Goal: Communication & Community: Answer question/provide support

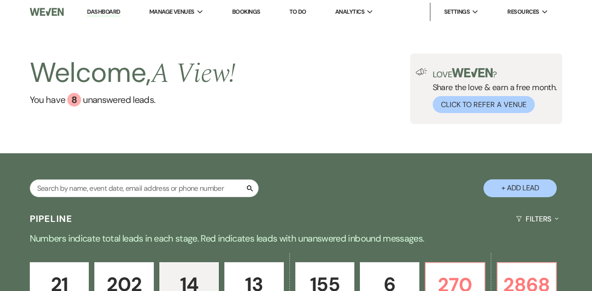
select select "2"
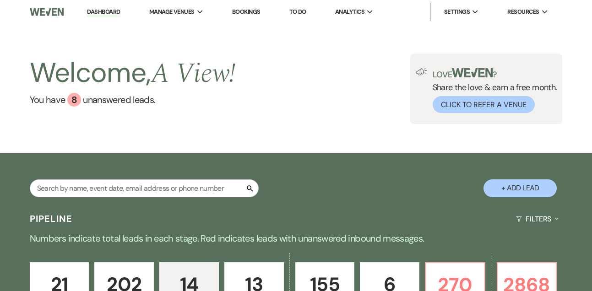
select select "2"
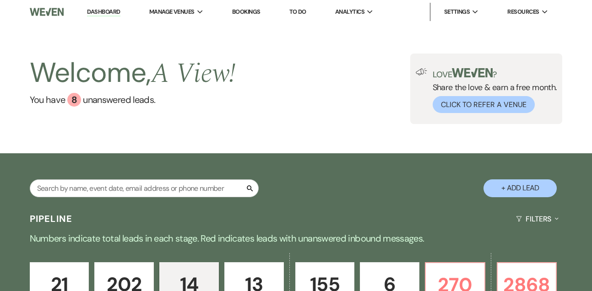
select select "2"
click at [64, 194] on input "text" at bounding box center [144, 188] width 229 height 18
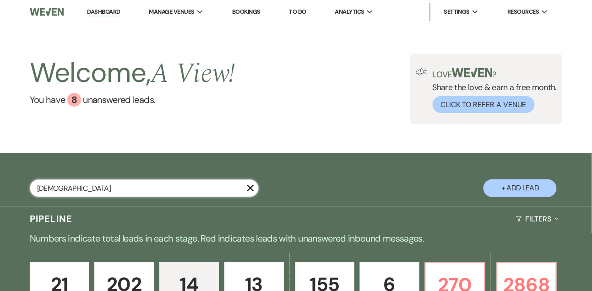
type input "[PERSON_NAME]"
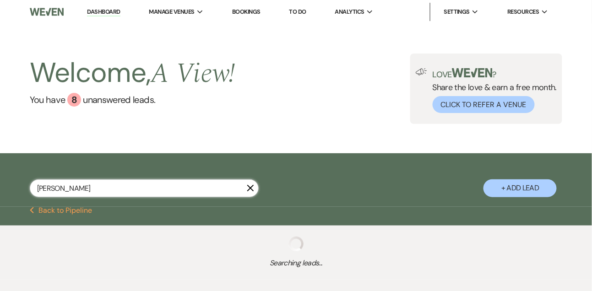
select select "4"
select select "8"
select select "4"
select select "8"
select select "4"
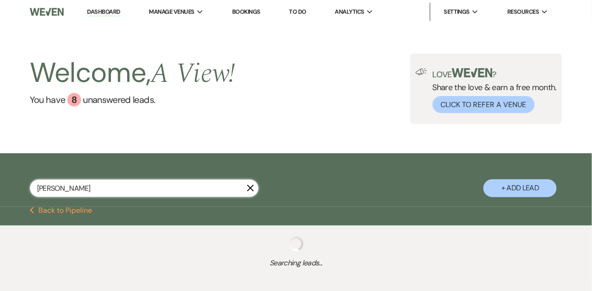
select select "8"
select select "4"
select select "8"
select select "4"
select select "8"
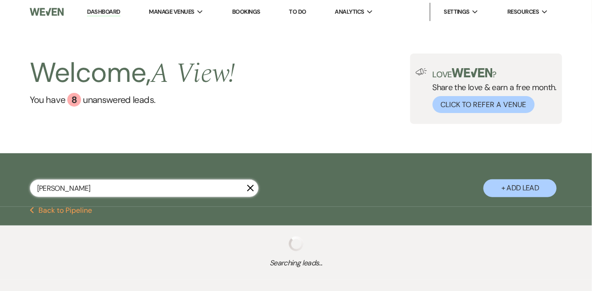
select select "4"
select select "9"
select select "8"
select select "5"
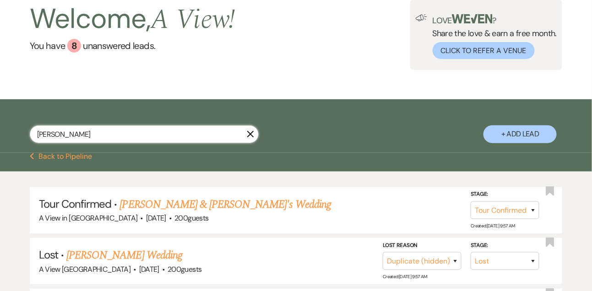
scroll to position [76, 0]
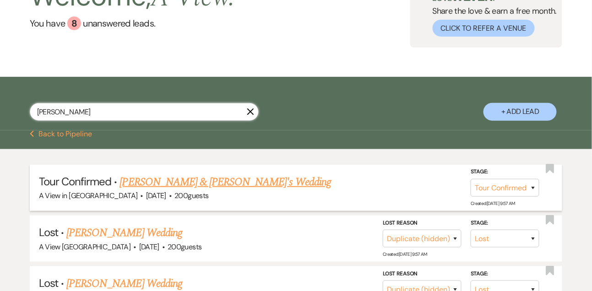
type input "[PERSON_NAME]"
click at [156, 190] on link "[PERSON_NAME] & [PERSON_NAME]'s Wedding" at bounding box center [225, 182] width 211 height 16
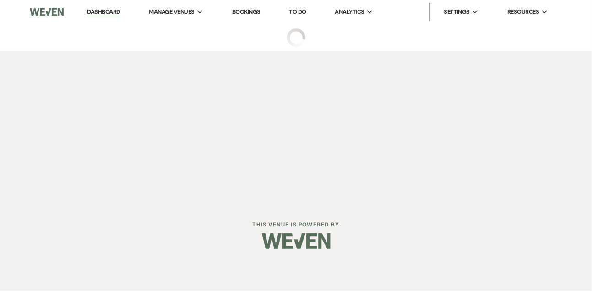
select select "4"
select select "5"
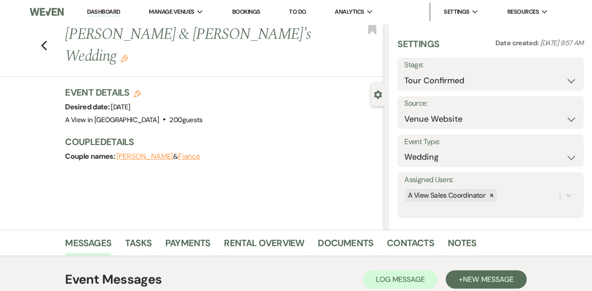
scroll to position [154, 0]
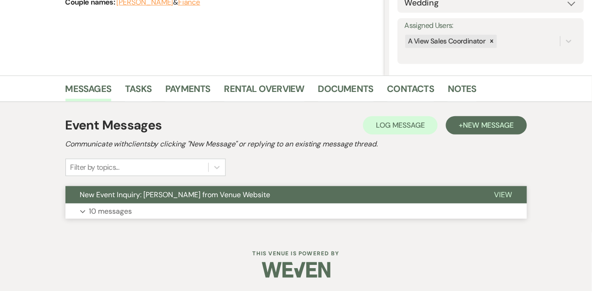
click at [147, 201] on button "New Event Inquiry: [PERSON_NAME] from Venue Website" at bounding box center [272, 194] width 414 height 17
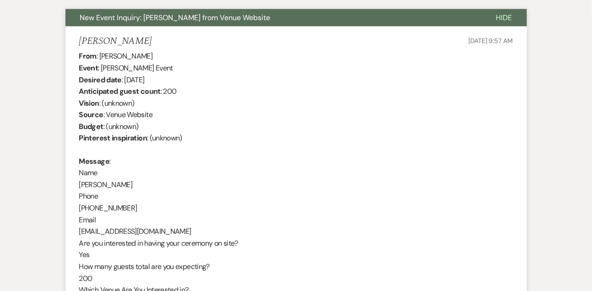
scroll to position [0, 0]
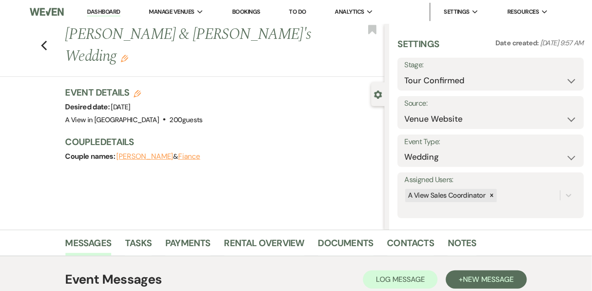
click at [100, 10] on link "Dashboard" at bounding box center [103, 12] width 33 height 9
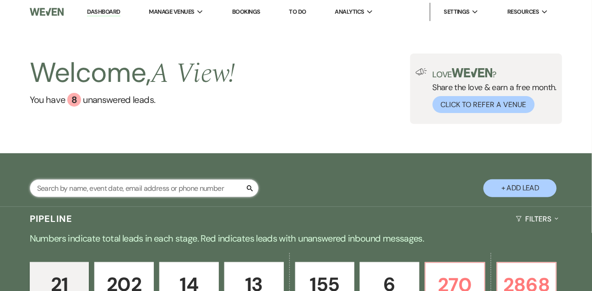
click at [109, 191] on input "text" at bounding box center [144, 188] width 229 height 18
type input "[PERSON_NAME]"
select select "4"
select select "8"
select select "4"
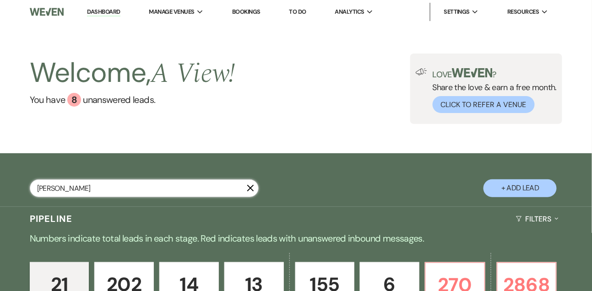
select select "5"
select select "9"
select select "8"
select select "4"
select select "8"
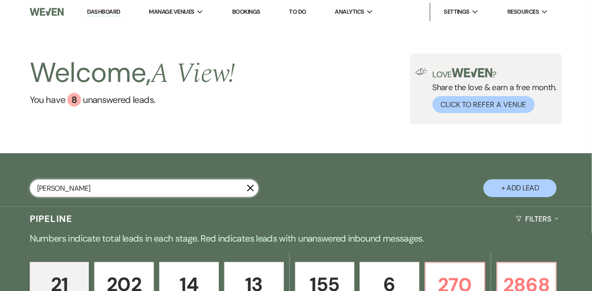
select select "4"
select select "8"
select select "4"
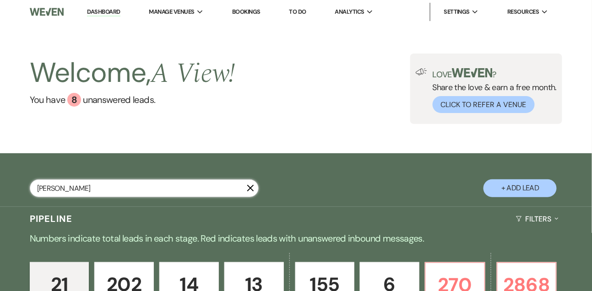
select select "8"
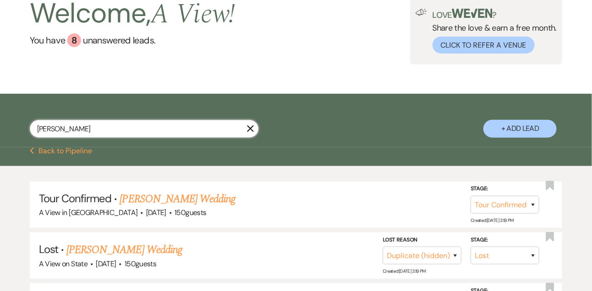
scroll to position [117, 0]
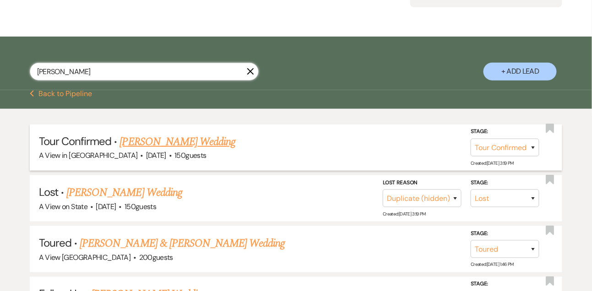
type input "[PERSON_NAME]"
click at [182, 150] on link "[PERSON_NAME] Wedding" at bounding box center [178, 142] width 116 height 16
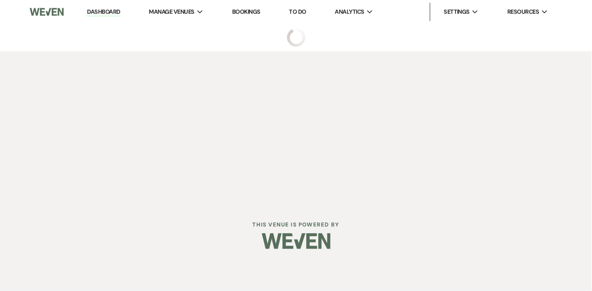
select select "4"
select select "5"
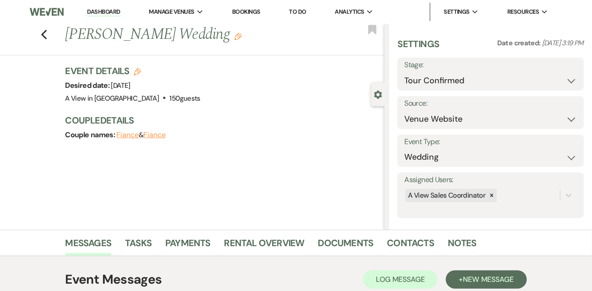
scroll to position [154, 0]
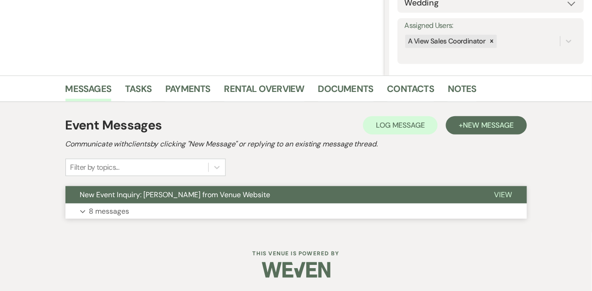
click at [122, 212] on p "8 messages" at bounding box center [109, 212] width 40 height 12
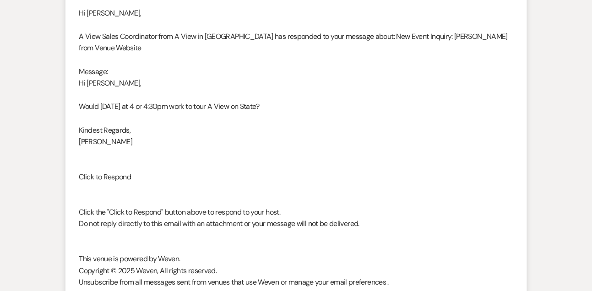
scroll to position [1944, 0]
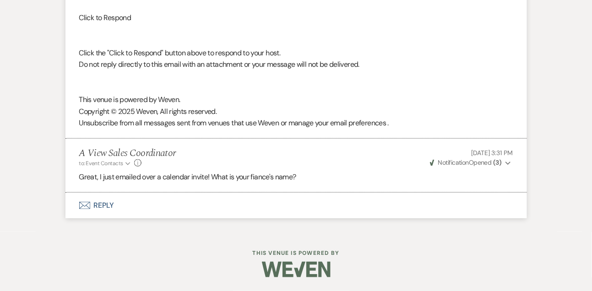
click at [101, 216] on button "Envelope Reply" at bounding box center [295, 206] width 461 height 26
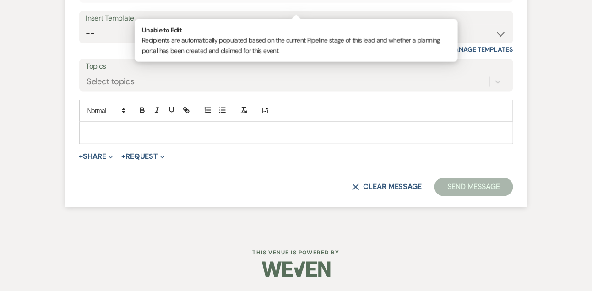
scroll to position [2198, 0]
click at [141, 137] on p at bounding box center [296, 133] width 419 height 10
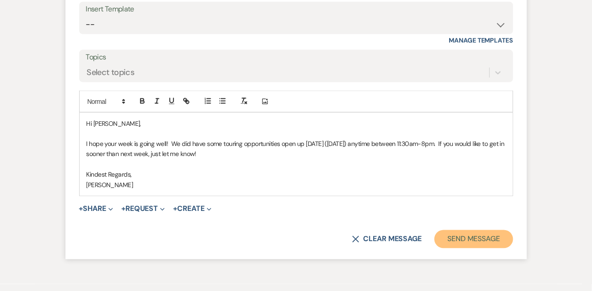
click at [460, 243] on button "Send Message" at bounding box center [473, 239] width 78 height 18
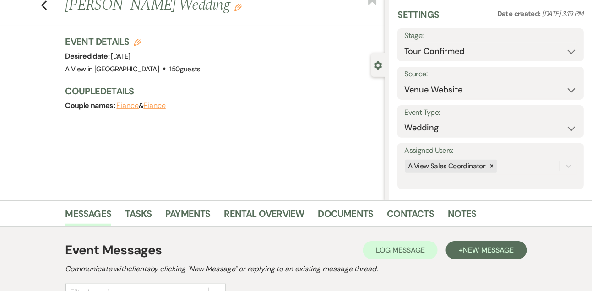
scroll to position [0, 0]
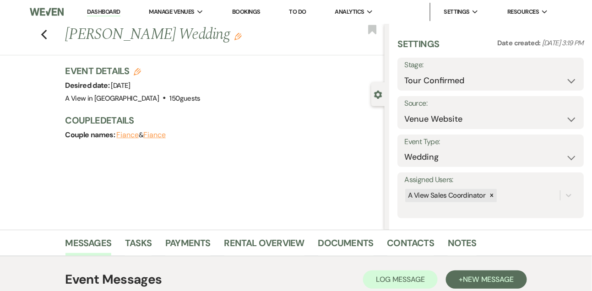
click at [109, 10] on link "Dashboard" at bounding box center [103, 12] width 33 height 9
